Goal: Use online tool/utility: Use online tool/utility

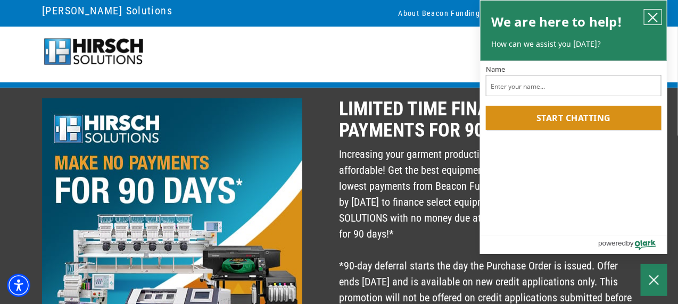
click at [654, 15] on icon "close chatbox" at bounding box center [652, 17] width 11 height 11
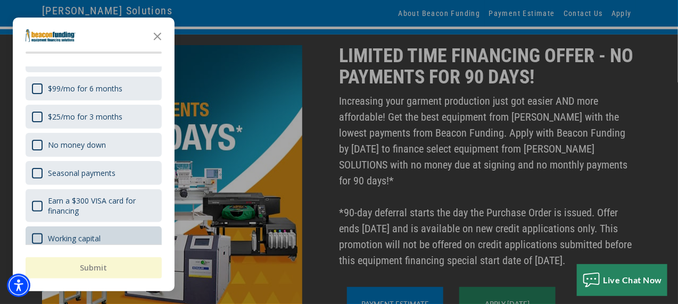
scroll to position [89, 0]
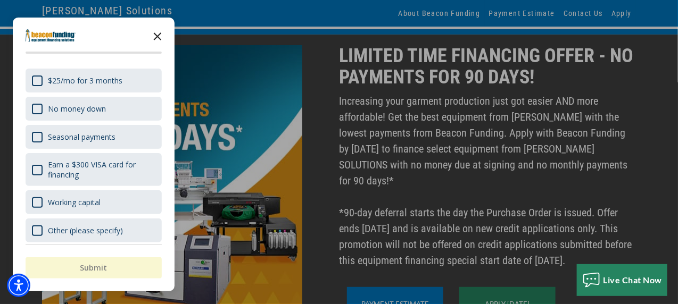
click at [154, 35] on icon "Close the survey" at bounding box center [157, 35] width 21 height 21
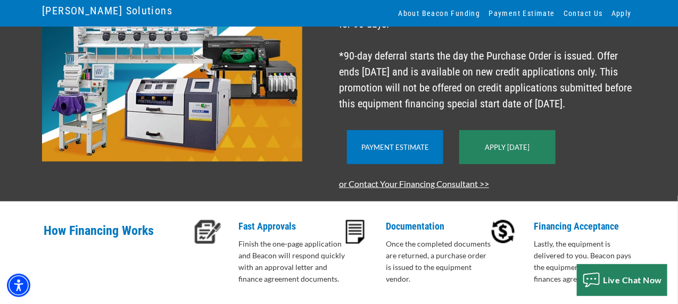
scroll to position [213, 0]
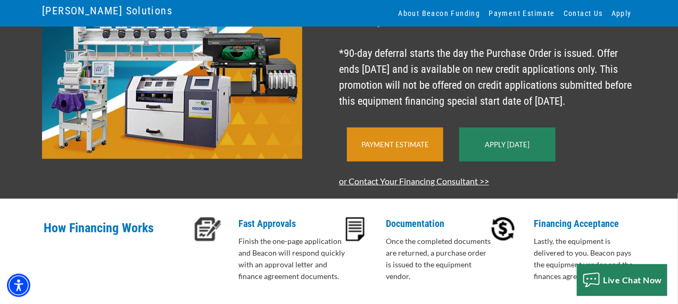
click at [408, 152] on div "Payment Estimate" at bounding box center [395, 145] width 96 height 34
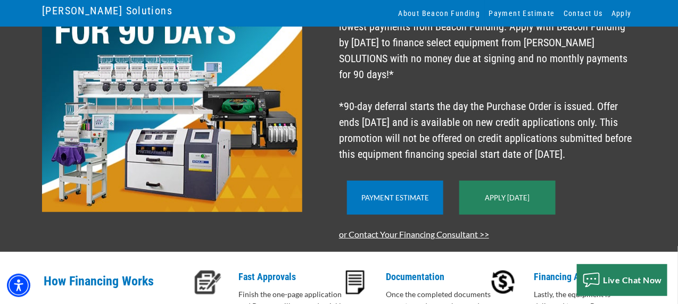
scroll to position [179, 0]
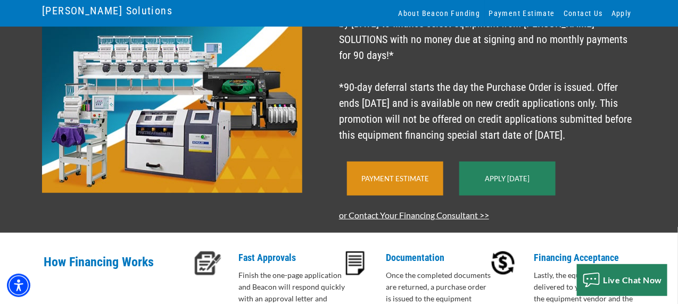
click at [405, 179] on link "Payment Estimate" at bounding box center [395, 178] width 68 height 9
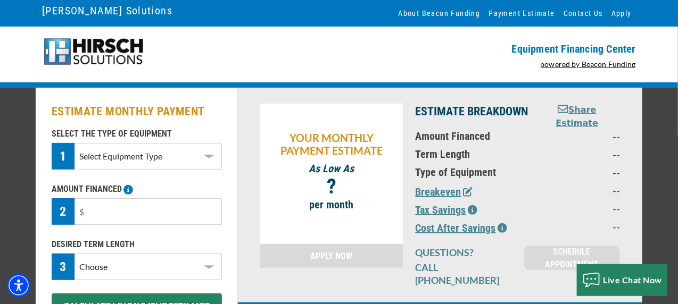
click at [217, 154] on select "Select Equipment Type DTG Printing Embroidery Screen Printing Software and Auto…" at bounding box center [147, 156] width 147 height 27
select select "1"
click at [74, 143] on select "Select Equipment Type DTG Printing Embroidery Screen Printing Software and Auto…" at bounding box center [147, 156] width 147 height 27
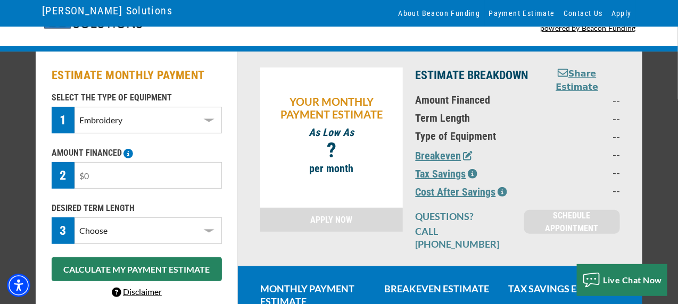
scroll to position [53, 0]
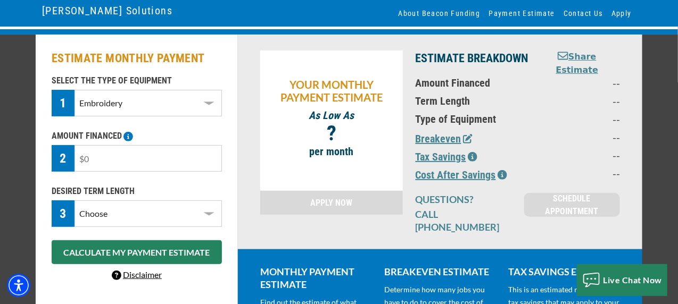
click at [156, 163] on input "text" at bounding box center [147, 158] width 147 height 27
type input "$40,000"
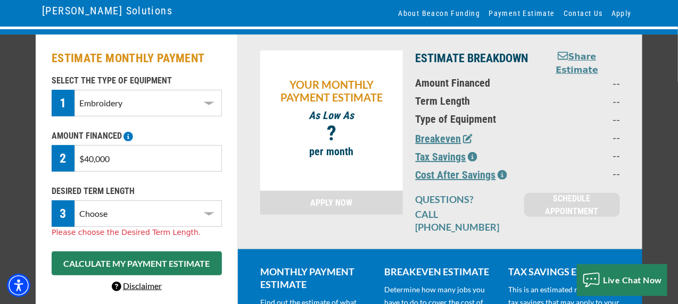
click at [124, 219] on select "Choose 36 Months 48 Months 60 Months" at bounding box center [147, 213] width 147 height 27
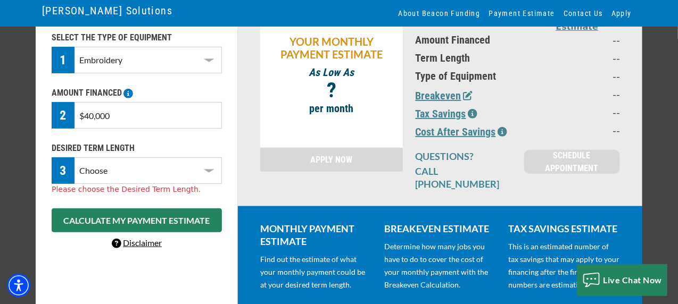
scroll to position [106, 0]
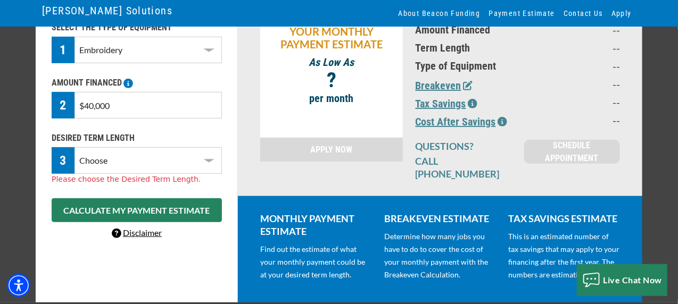
click at [131, 154] on select "Choose 36 Months 48 Months 60 Months" at bounding box center [147, 160] width 147 height 27
select select "60"
click at [74, 147] on select "Choose 36 Months 48 Months 60 Months" at bounding box center [147, 160] width 147 height 27
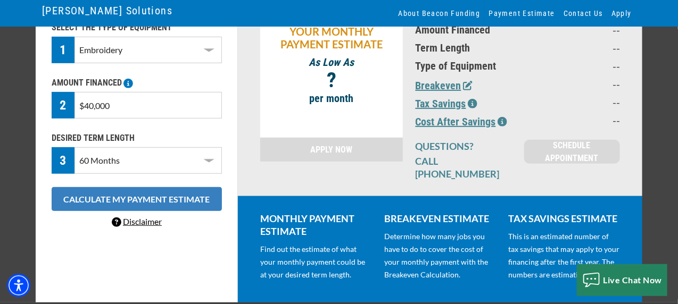
click at [149, 202] on button "CALCULATE MY PAYMENT ESTIMATE" at bounding box center [137, 199] width 170 height 24
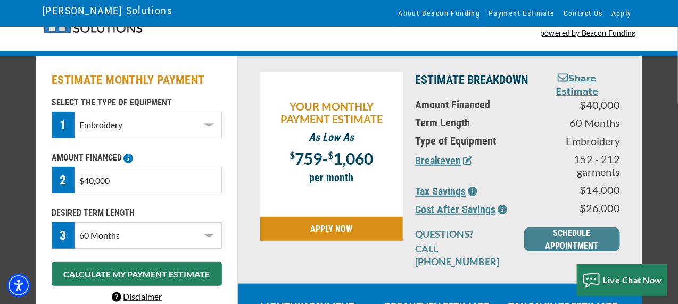
scroll to position [53, 0]
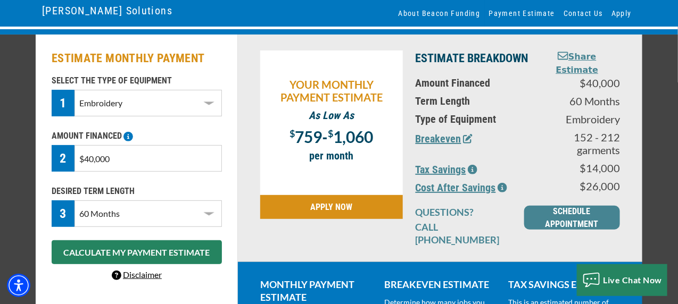
click at [433, 135] on button "Breakeven" at bounding box center [443, 139] width 57 height 16
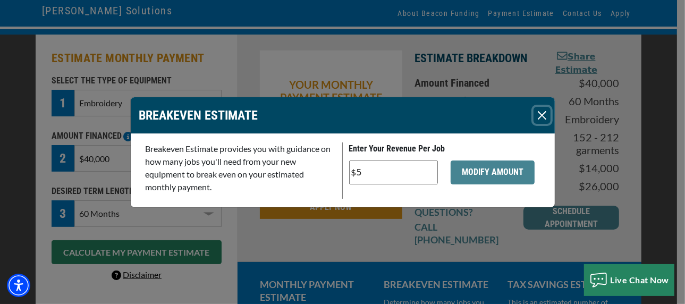
click at [540, 115] on button "Close" at bounding box center [542, 115] width 17 height 17
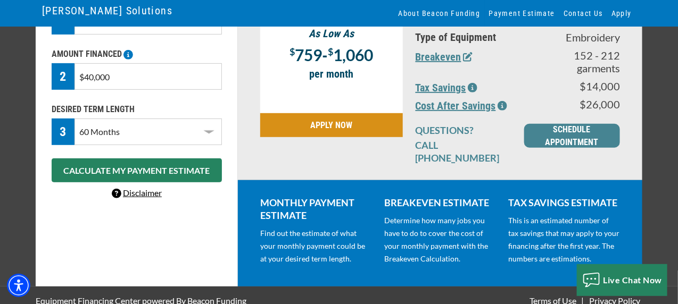
scroll to position [0, 0]
